Goal: Task Accomplishment & Management: Complete application form

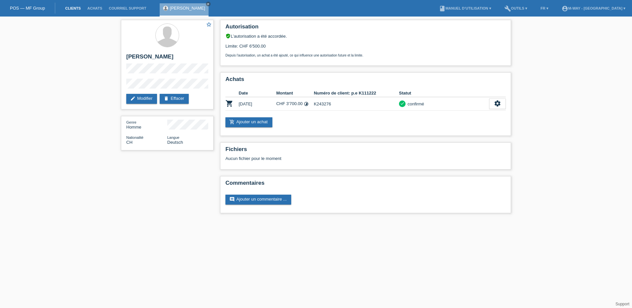
click at [69, 8] on link "Clients" at bounding box center [73, 8] width 22 height 4
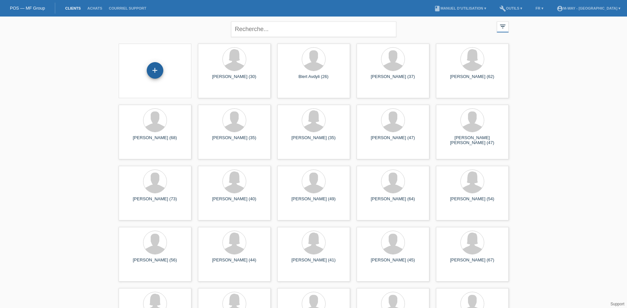
click at [155, 73] on div "+" at bounding box center [155, 70] width 17 height 17
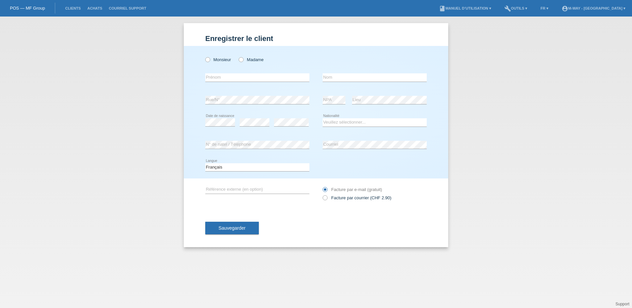
drag, startPoint x: 245, startPoint y: 58, endPoint x: 251, endPoint y: 70, distance: 13.2
click at [245, 58] on label "Madame" at bounding box center [251, 59] width 25 height 5
click at [243, 58] on input "Madame" at bounding box center [241, 59] width 4 height 4
radio input "true"
click at [290, 77] on input "text" at bounding box center [257, 77] width 104 height 8
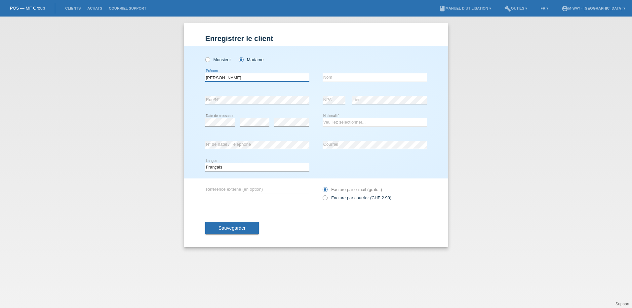
type input "Aurelia"
type input "Dénervaud-Pellizzari"
click at [341, 121] on select "Veuillez sélectionner... Suisse Allemagne Autriche Liechtenstein ------------ A…" at bounding box center [375, 122] width 104 height 8
select select "CH"
click at [323, 118] on select "Veuillez sélectionner... Suisse Allemagne Autriche Liechtenstein ------------ A…" at bounding box center [375, 122] width 104 height 8
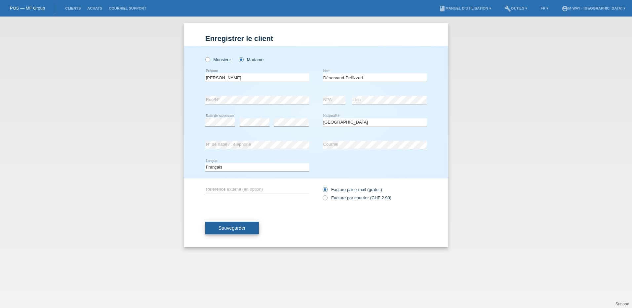
click at [250, 230] on button "Sauvegarder" at bounding box center [232, 228] width 54 height 13
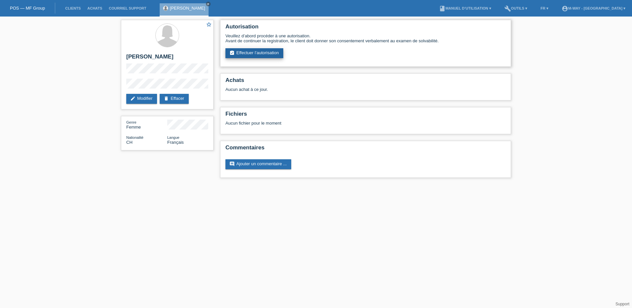
click at [277, 55] on link "assignment_turned_in Effectuer l’autorisation" at bounding box center [254, 53] width 58 height 10
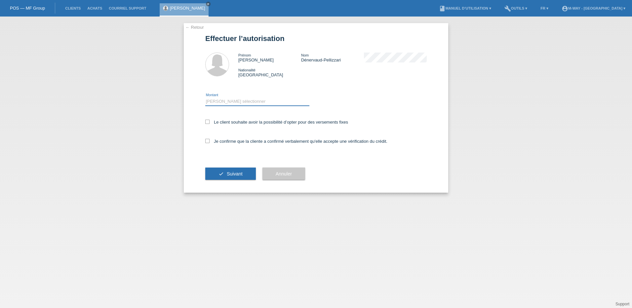
click at [238, 105] on select "Veuillez sélectionner CHF 1.00 - CHF 499.00 CHF 500.00 - CHF 1'999.00 CHF 2'000…" at bounding box center [257, 102] width 104 height 8
select select "3"
click at [205, 98] on select "Veuillez sélectionner CHF 1.00 - CHF 499.00 CHF 500.00 - CHF 1'999.00 CHF 2'000…" at bounding box center [257, 102] width 104 height 8
click at [211, 122] on label "Le client souhaite avoir la possibilité d’opter pour des versements fixes" at bounding box center [276, 122] width 143 height 5
click at [210, 122] on input "Le client souhaite avoir la possibilité d’opter pour des versements fixes" at bounding box center [207, 122] width 4 height 4
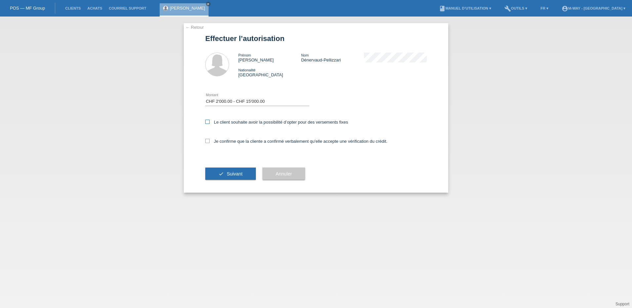
checkbox input "true"
click at [207, 141] on icon at bounding box center [207, 141] width 4 height 4
click at [207, 141] on input "Je confirme que la cliente a confirmé verbalement qu'elle accepte une vérificat…" at bounding box center [207, 141] width 4 height 4
checkbox input "true"
click at [223, 172] on icon "check" at bounding box center [220, 173] width 5 height 5
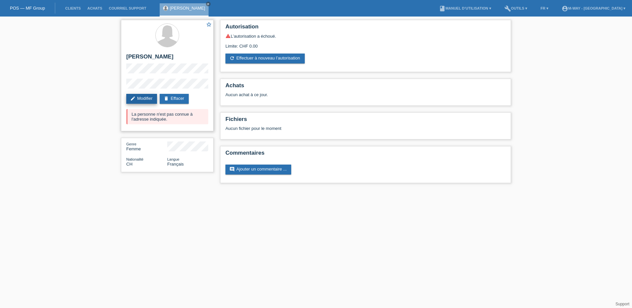
click at [147, 98] on link "edit Modifier" at bounding box center [141, 99] width 31 height 10
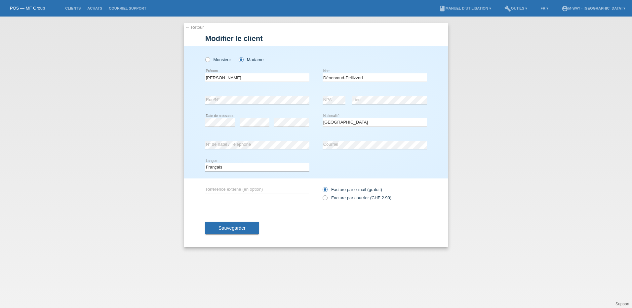
select select "CH"
click at [174, 115] on div "← Retour Modifier le client Monsieur Madame Aurelia error error" at bounding box center [316, 163] width 632 height 292
drag, startPoint x: 346, startPoint y: 77, endPoint x: 314, endPoint y: 77, distance: 31.4
click at [314, 77] on div "Aurelia error Prénom Dénervaud-Pellizzari error Nom" at bounding box center [315, 77] width 221 height 22
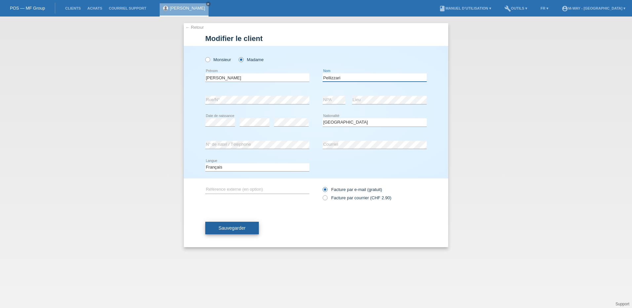
type input "Pellizzari"
click at [230, 231] on button "Sauvegarder" at bounding box center [232, 228] width 54 height 13
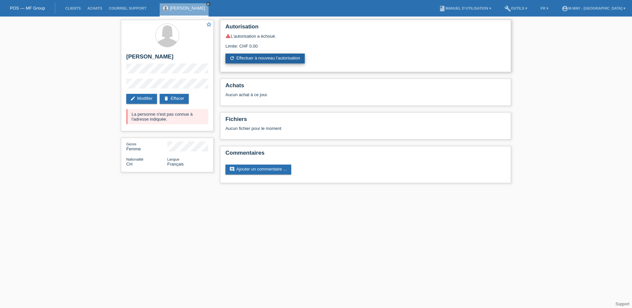
click at [266, 58] on link "refresh Effectuer à nouveau l’autorisation" at bounding box center [264, 59] width 79 height 10
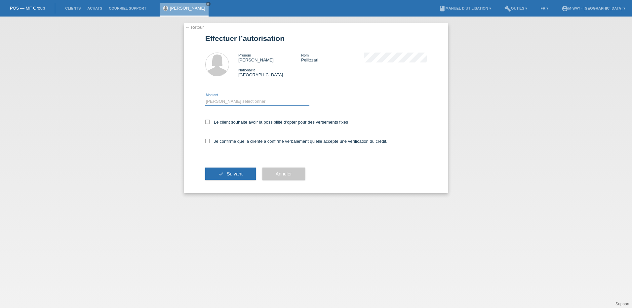
click at [240, 104] on select "Veuillez sélectionner CHF 1.00 - CHF 499.00 CHF 500.00 - CHF 1'999.00 CHF 2'000…" at bounding box center [257, 102] width 104 height 8
select select "3"
click at [205, 98] on select "Veuillez sélectionner CHF 1.00 - CHF 499.00 CHF 500.00 - CHF 1'999.00 CHF 2'000…" at bounding box center [257, 102] width 104 height 8
click at [209, 121] on icon at bounding box center [207, 122] width 4 height 4
click at [209, 121] on input "Le client souhaite avoir la possibilité d’opter pour des versements fixes" at bounding box center [207, 122] width 4 height 4
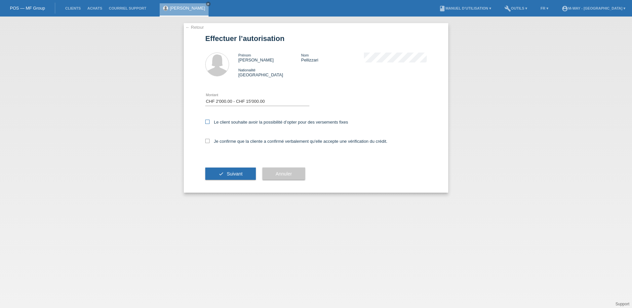
checkbox input "true"
click at [206, 143] on icon at bounding box center [207, 141] width 4 height 4
click at [206, 143] on input "Je confirme que la cliente a confirmé verbalement qu'elle accepte une vérificat…" at bounding box center [207, 141] width 4 height 4
checkbox input "true"
click at [221, 176] on button "check Suivant" at bounding box center [230, 174] width 51 height 13
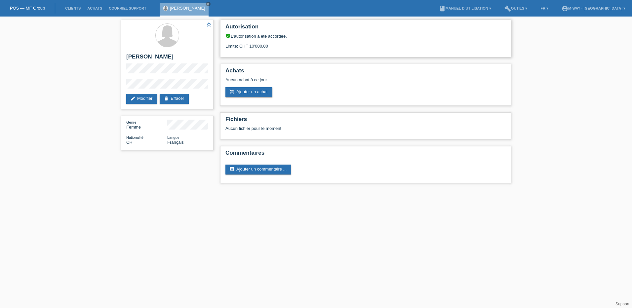
drag, startPoint x: 248, startPoint y: 47, endPoint x: 270, endPoint y: 48, distance: 21.9
click at [270, 48] on div "Limite: CHF 10'000.00" at bounding box center [365, 44] width 280 height 10
drag, startPoint x: 270, startPoint y: 48, endPoint x: 293, endPoint y: 69, distance: 31.1
click at [293, 64] on div "Achats Aucun achat à ce jour. add_shopping_cart Ajouter un achat" at bounding box center [365, 85] width 291 height 42
click at [262, 93] on link "add_shopping_cart Ajouter un achat" at bounding box center [248, 92] width 47 height 10
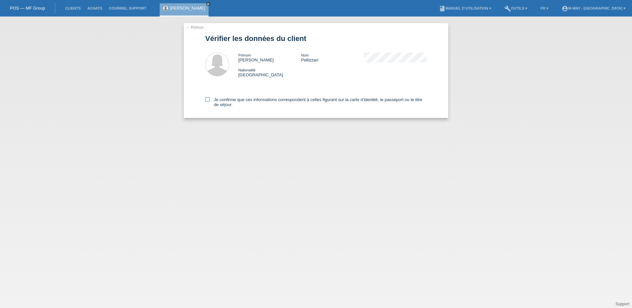
click at [211, 101] on label "Je confirme que ces informations correspondent à celles figurant sur la carte d…" at bounding box center [315, 102] width 221 height 10
click at [210, 101] on input "Je confirme que ces informations correspondent à celles figurant sur la carte d…" at bounding box center [207, 99] width 4 height 4
checkbox input "true"
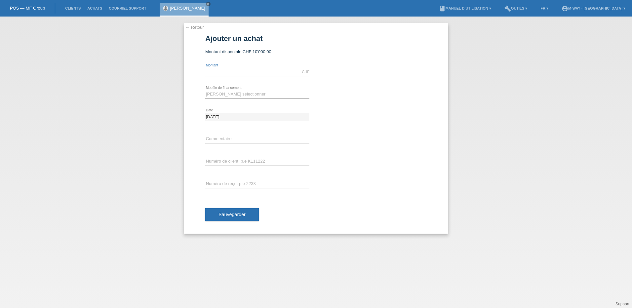
click at [263, 72] on input "text" at bounding box center [257, 72] width 104 height 8
click at [376, 134] on div "error Commentaire" at bounding box center [315, 139] width 221 height 22
click at [275, 69] on input "text" at bounding box center [257, 72] width 104 height 8
type input "3058.90"
click at [245, 98] on icon at bounding box center [257, 98] width 104 height 0
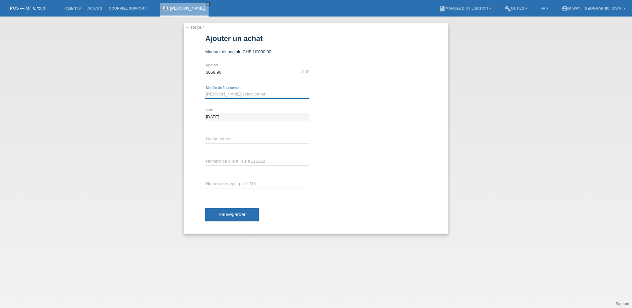
drag, startPoint x: 247, startPoint y: 94, endPoint x: 247, endPoint y: 98, distance: 4.0
click at [247, 94] on select "Veuillez sélectionner Taux fixes Achat sur facture avec paiement partiel" at bounding box center [257, 94] width 104 height 8
select select "77"
click at [205, 90] on select "Veuillez sélectionner Taux fixes Achat sur facture avec paiement partiel" at bounding box center [257, 94] width 104 height 8
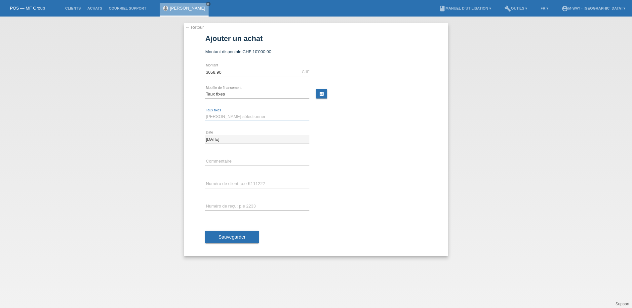
click at [239, 115] on select "Veuillez sélectionner 4 versements 5 versements 6 versements 7 versements 8 ver…" at bounding box center [257, 117] width 104 height 8
select select "163"
click at [205, 113] on select "Veuillez sélectionner 4 versements 5 versements 6 versements 7 versements 8 ver…" at bounding box center [257, 117] width 104 height 8
click at [240, 185] on input "text" at bounding box center [257, 184] width 104 height 8
type input "k243281"
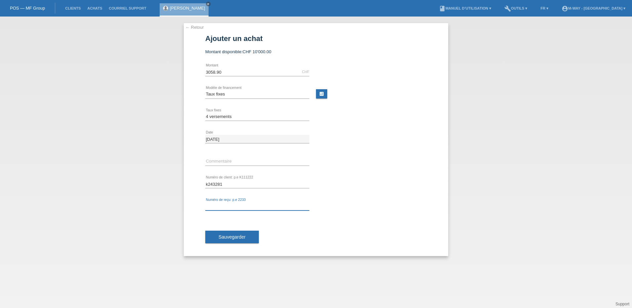
drag, startPoint x: 229, startPoint y: 206, endPoint x: 230, endPoint y: 216, distance: 9.6
click at [230, 216] on div "error Numéro de reçu: p.e 2233" at bounding box center [257, 206] width 104 height 22
type input "27987/24"
click at [238, 235] on span "Sauvegarder" at bounding box center [231, 236] width 27 height 5
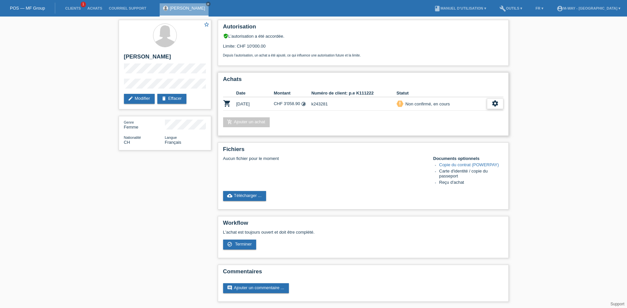
click at [498, 102] on div "settings" at bounding box center [495, 103] width 17 height 11
click at [450, 133] on span "Terminer" at bounding box center [448, 134] width 19 height 8
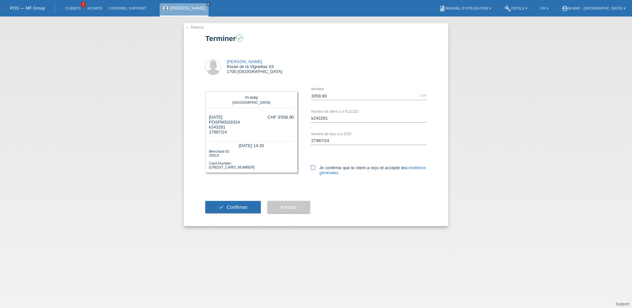
click at [313, 167] on icon at bounding box center [313, 167] width 4 height 4
click at [313, 167] on input "Je confirme que le client a reçu et accepté les conditions générales ." at bounding box center [313, 167] width 4 height 4
checkbox input "true"
click at [255, 209] on button "check Confirmer" at bounding box center [233, 207] width 56 height 13
